Goal: Task Accomplishment & Management: Use online tool/utility

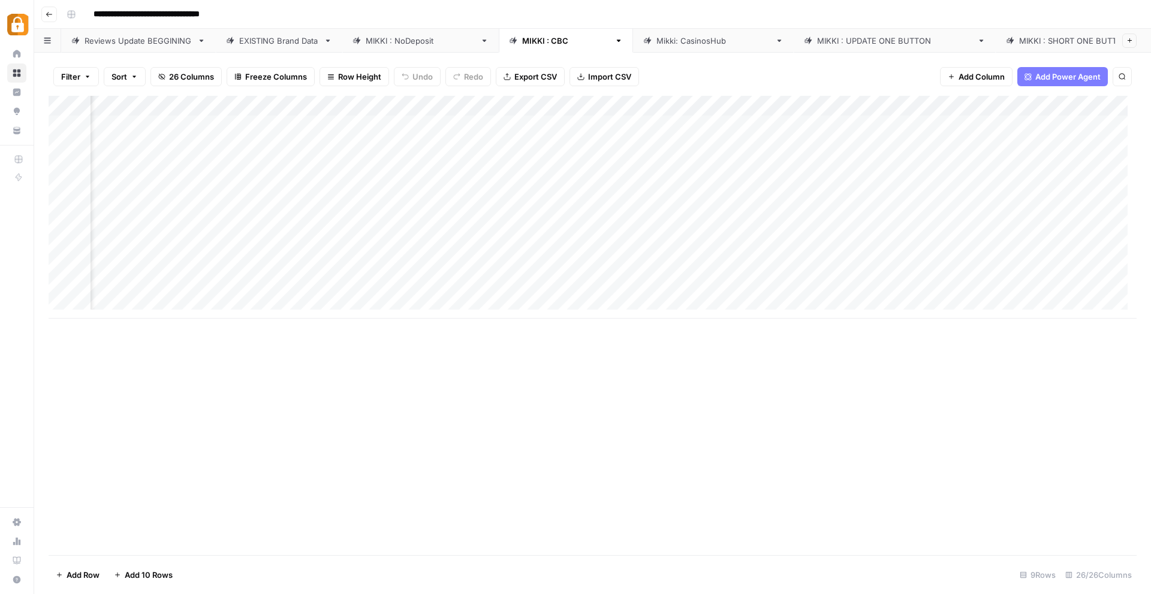
scroll to position [0, 22]
click at [811, 246] on div "Add Column" at bounding box center [593, 207] width 1088 height 223
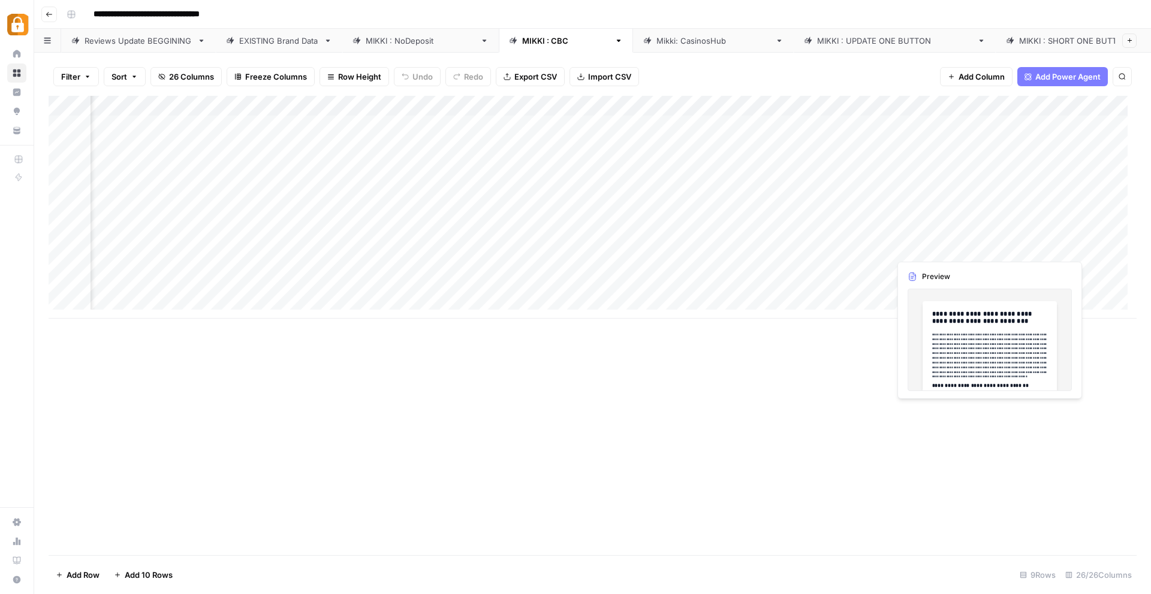
click at [938, 247] on div "Add Column" at bounding box center [593, 207] width 1088 height 223
click at [968, 246] on div "Add Column" at bounding box center [593, 207] width 1088 height 223
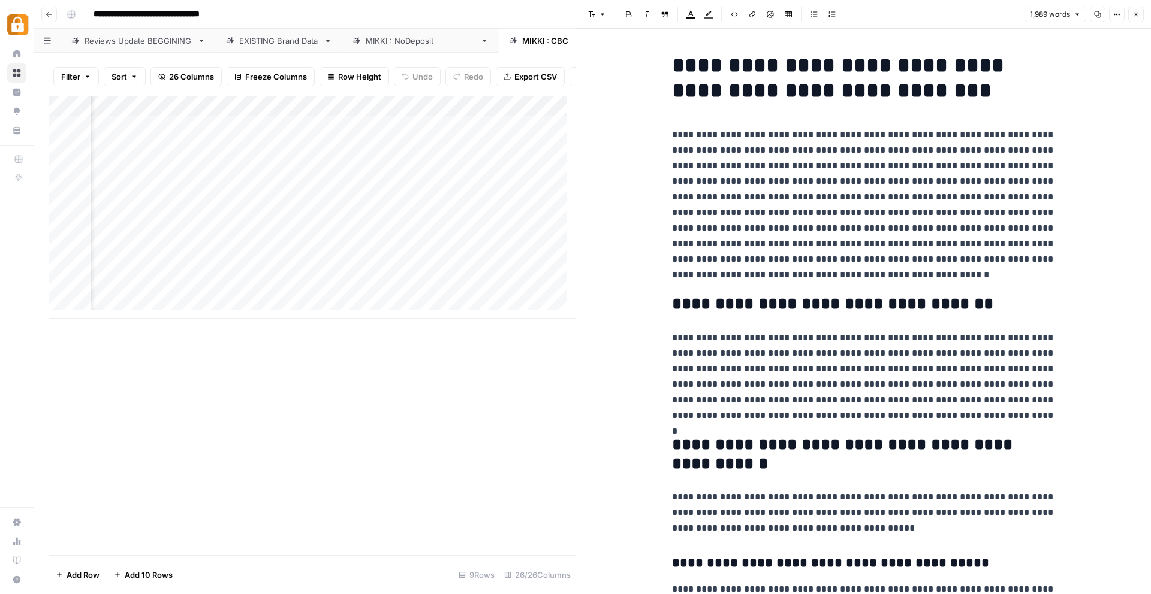
click at [1137, 16] on icon "button" at bounding box center [1135, 14] width 7 height 7
click at [1135, 16] on icon "button" at bounding box center [1135, 14] width 7 height 7
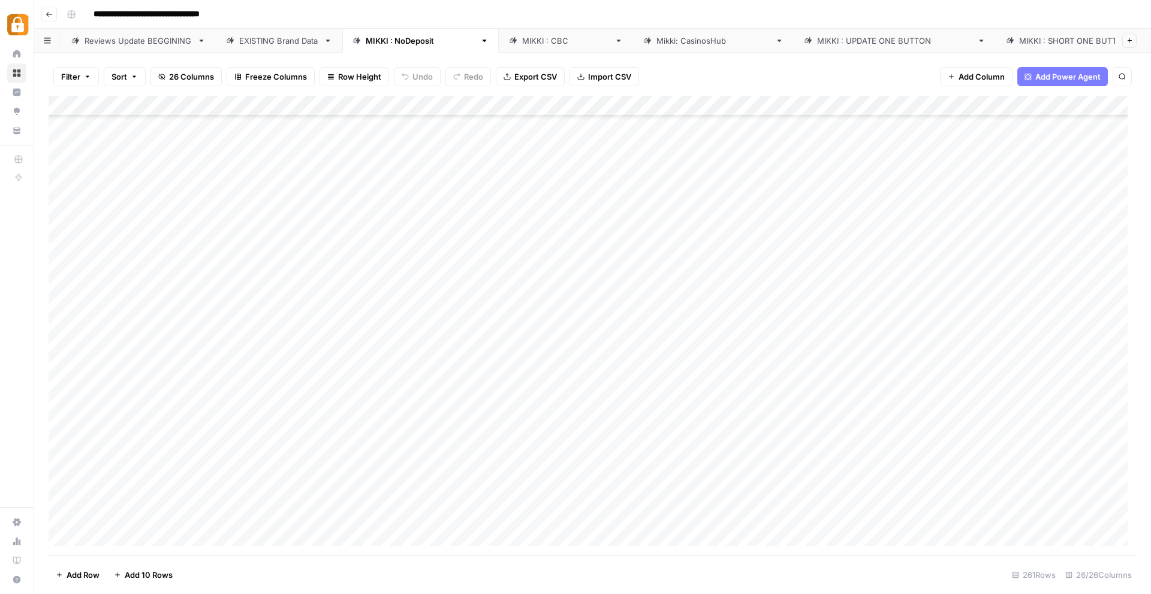
scroll to position [4906, 0]
click at [499, 43] on link "[PERSON_NAME] : CBC" at bounding box center [566, 41] width 134 height 24
click at [871, 248] on div "Add Column" at bounding box center [593, 207] width 1088 height 223
click at [866, 247] on div "Add Column" at bounding box center [593, 207] width 1088 height 223
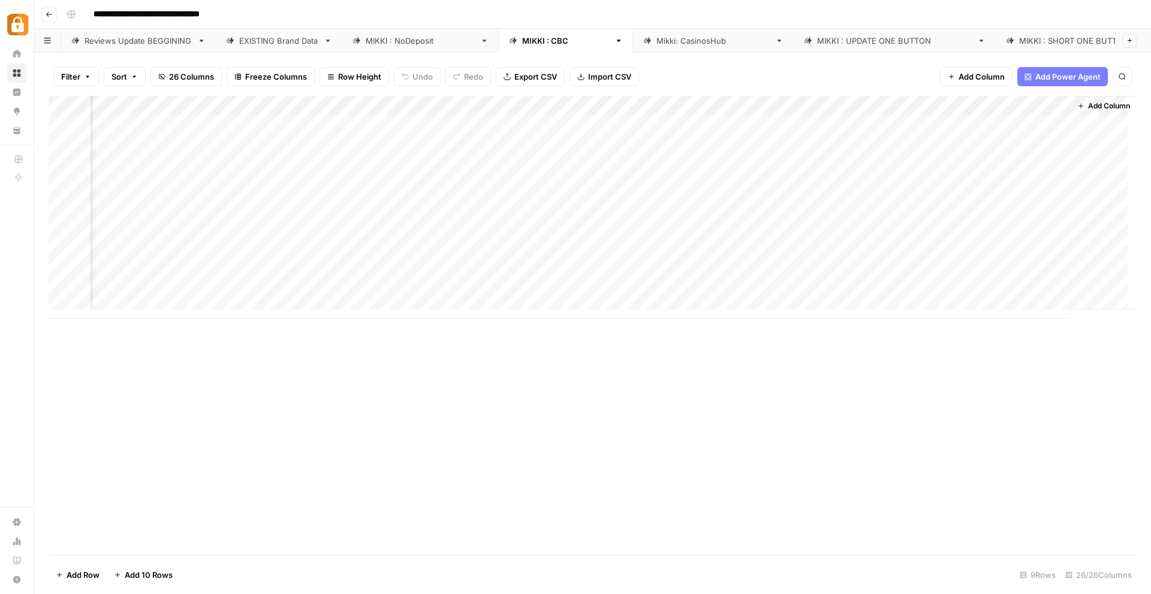
click at [989, 248] on div "Add Column" at bounding box center [593, 207] width 1088 height 223
drag, startPoint x: 1007, startPoint y: 279, endPoint x: 965, endPoint y: 270, distance: 42.9
click at [965, 270] on textarea "**********" at bounding box center [1025, 266] width 240 height 53
